Goal: Task Accomplishment & Management: Manage account settings

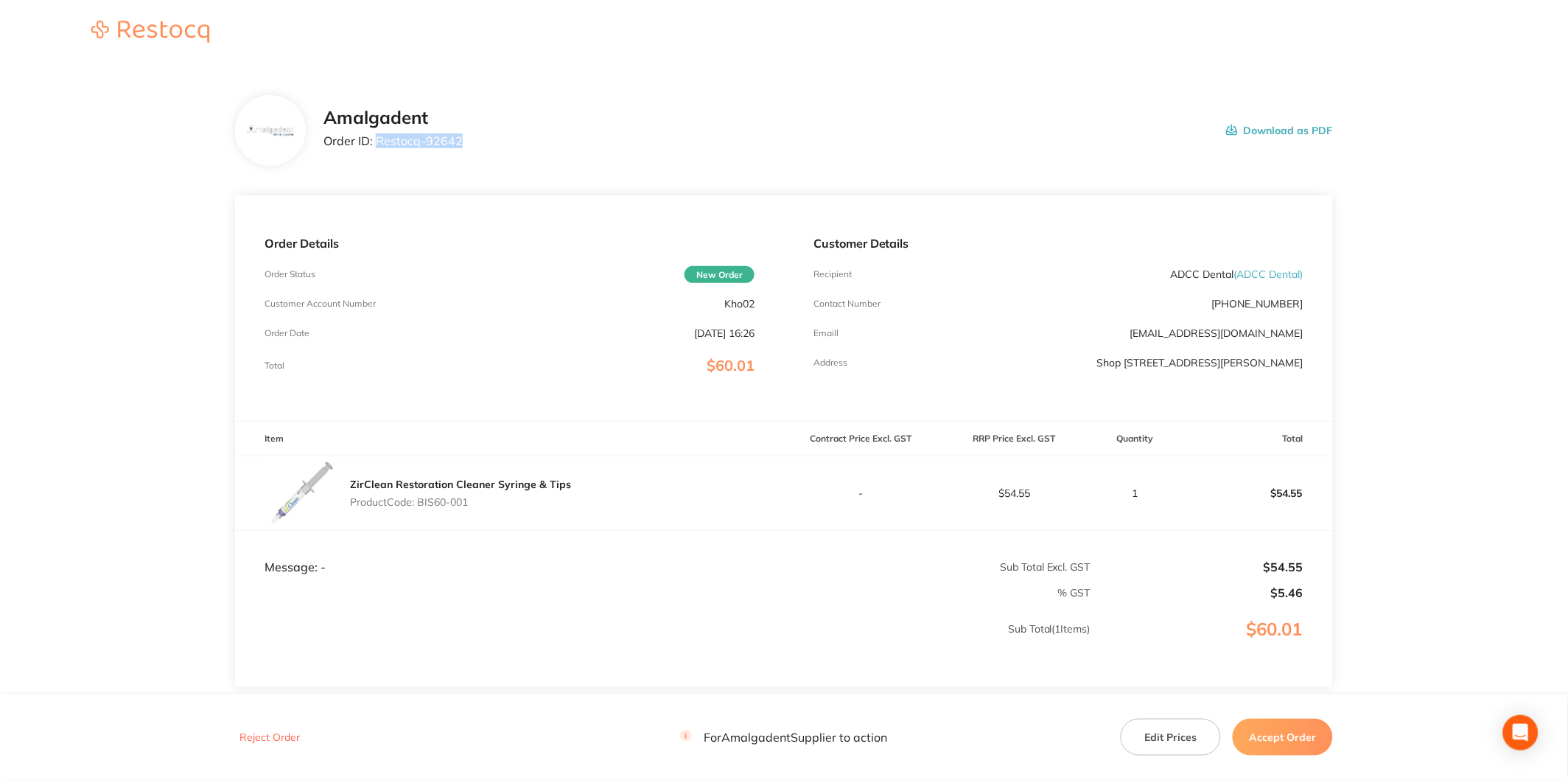
drag, startPoint x: 464, startPoint y: 142, endPoint x: 373, endPoint y: 146, distance: 91.1
click at [373, 146] on div "Amalgadent Order ID: Restocq- 92642 Download as PDF" at bounding box center [828, 130] width 1009 height 46
copy p "Restocq- 92642"
drag, startPoint x: 1444, startPoint y: 381, endPoint x: 1346, endPoint y: 553, distance: 198.0
click at [1444, 381] on main "Amalgadent Order ID: Restocq- 92642 Download as PDF Order Details Order Status …" at bounding box center [784, 435] width 1568 height 739
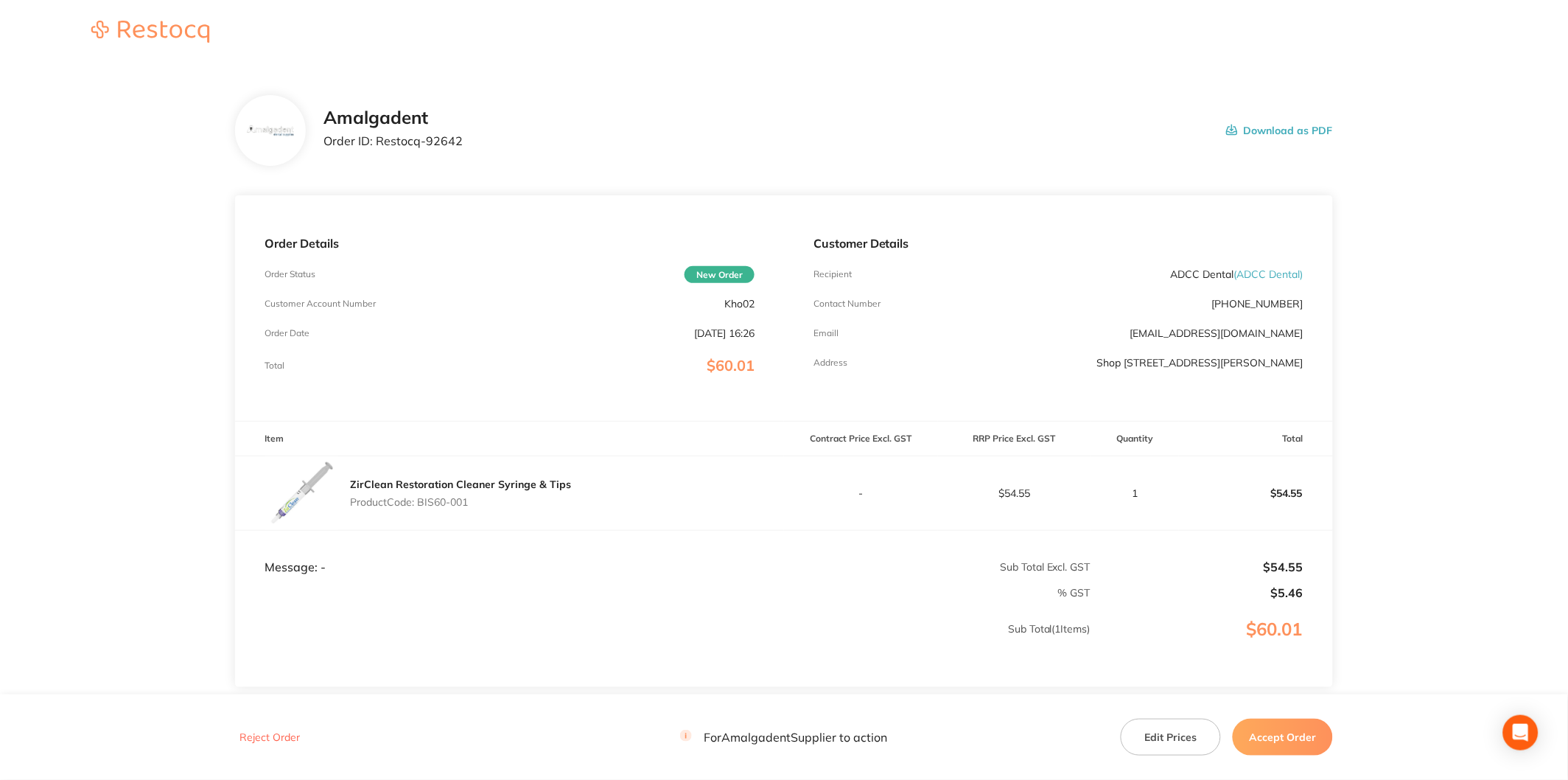
click at [1310, 743] on button "Accept Order" at bounding box center [1283, 737] width 101 height 37
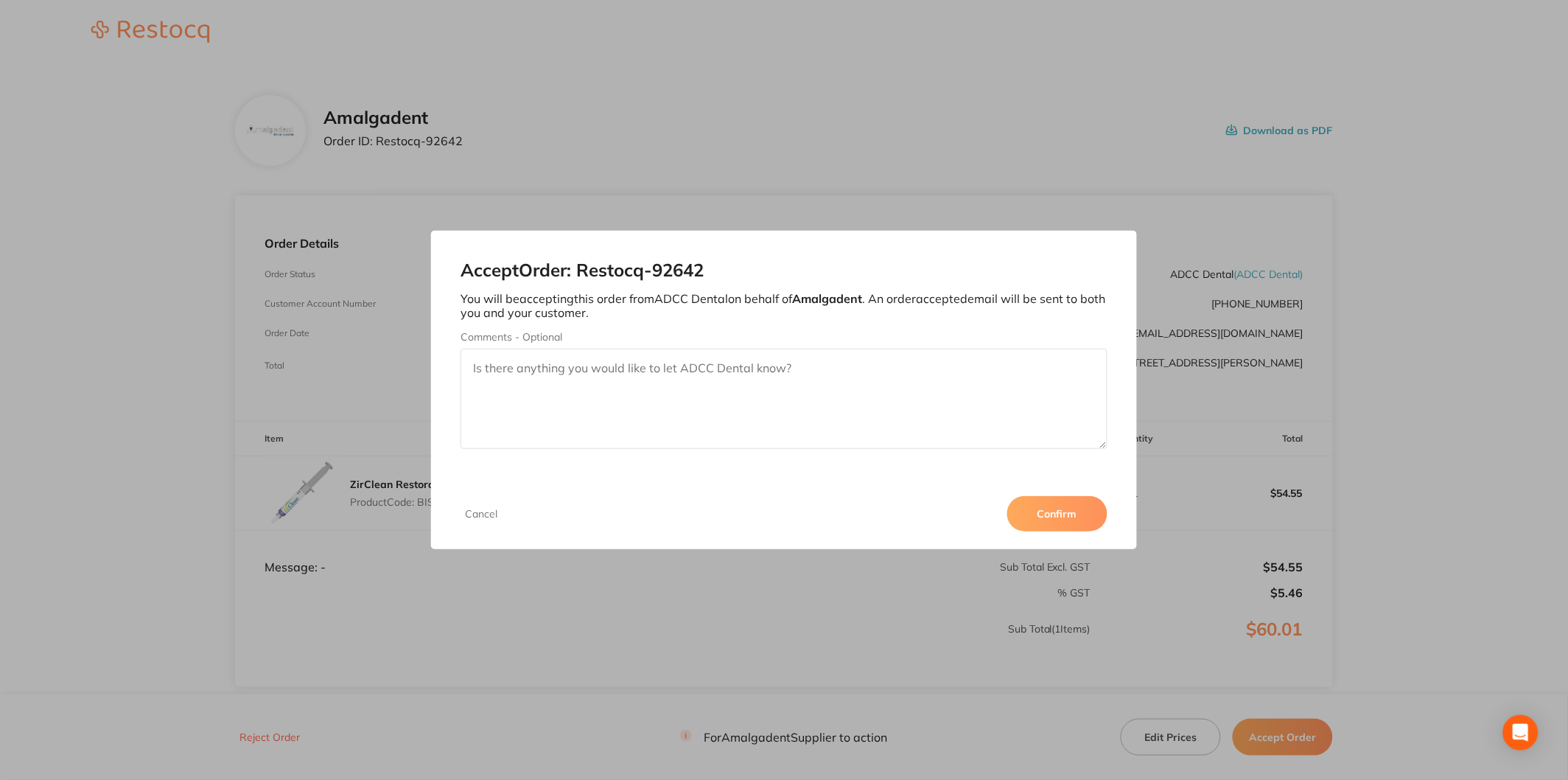
click at [847, 394] on textarea "Comments - Optional" at bounding box center [783, 399] width 647 height 101
type textarea "O"
type textarea "Amalgadent - Order fulfilled - [PERSON_NAME]"
click at [1079, 509] on button "Confirm" at bounding box center [1058, 514] width 101 height 36
